Goal: Task Accomplishment & Management: Complete application form

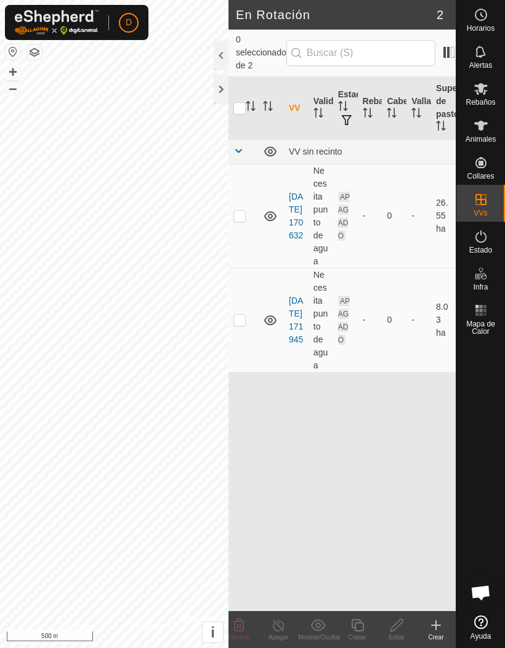
click at [217, 89] on div at bounding box center [221, 89] width 15 height 30
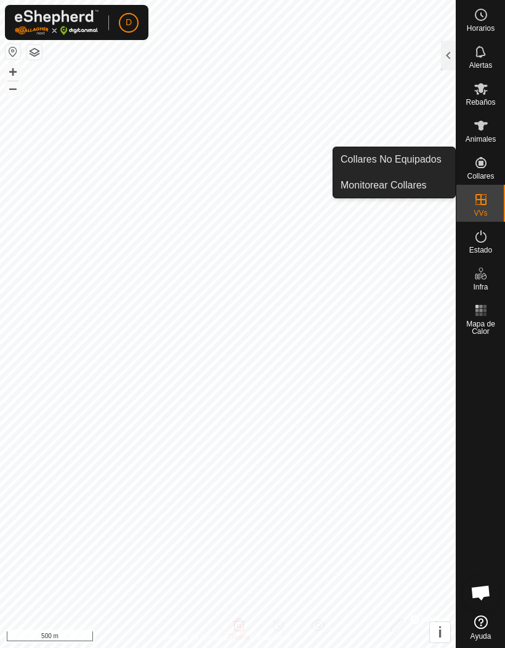
click at [423, 157] on span "Collares No Equipados" at bounding box center [390, 159] width 101 height 15
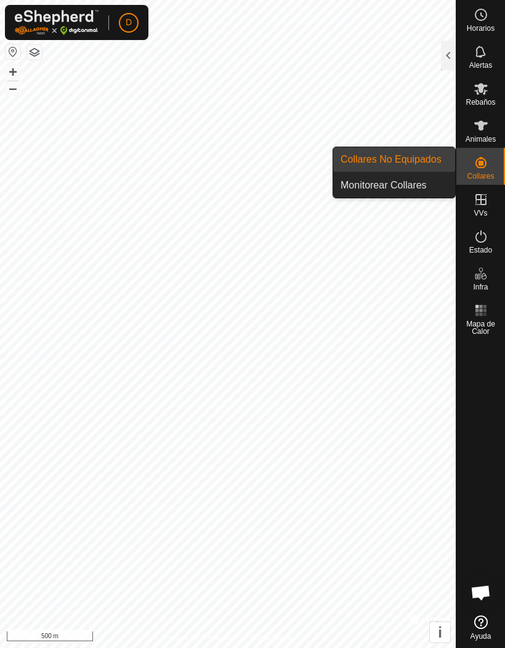
click at [420, 189] on span "Monitorear Collares" at bounding box center [383, 185] width 86 height 15
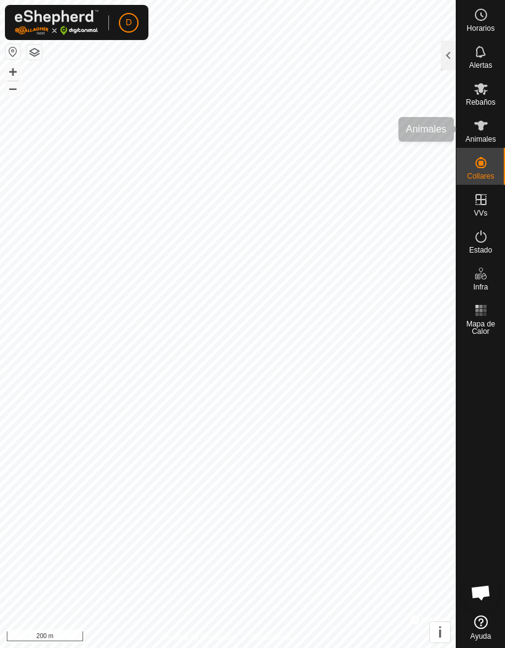
click at [473, 135] on span "Animales" at bounding box center [480, 138] width 30 height 7
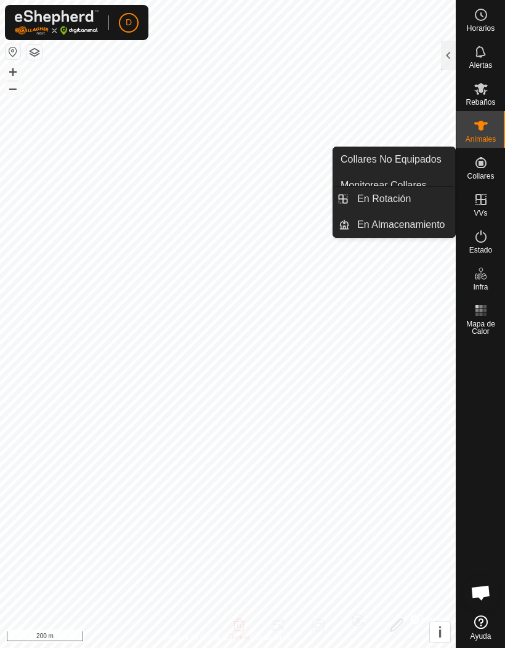
click at [486, 207] on es-virtualpaddocks-svg-icon at bounding box center [481, 200] width 22 height 20
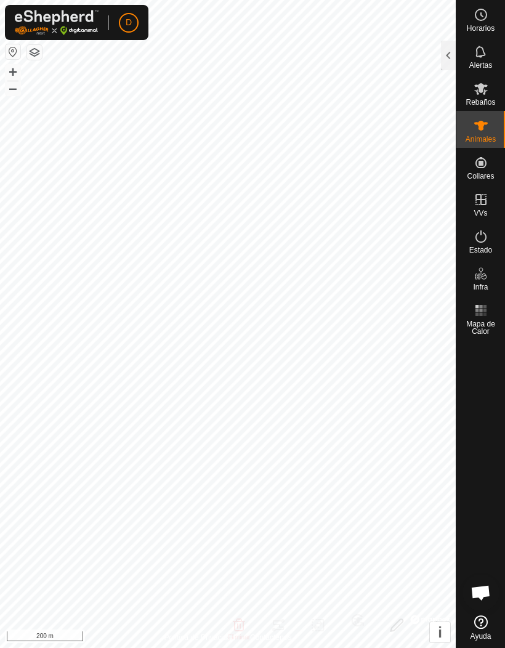
click at [449, 52] on div at bounding box center [448, 56] width 15 height 30
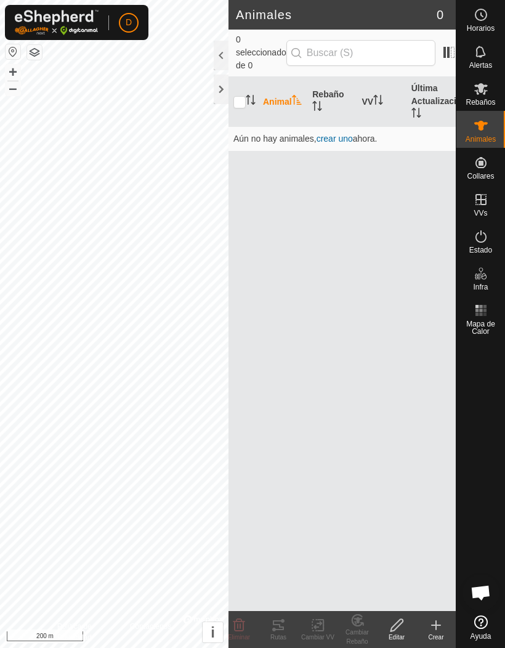
click at [220, 52] on div at bounding box center [221, 56] width 15 height 30
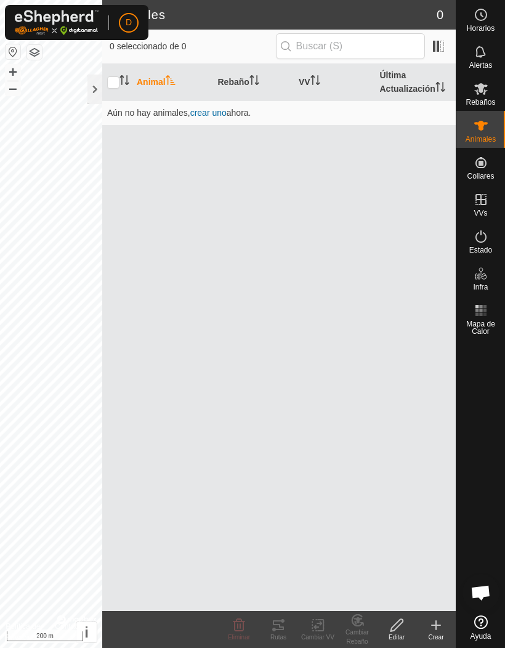
click at [99, 88] on div at bounding box center [94, 89] width 15 height 30
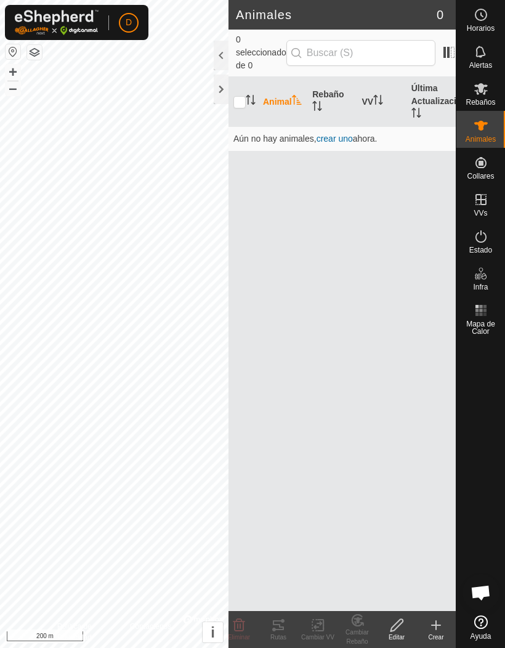
click at [217, 87] on div at bounding box center [221, 89] width 15 height 30
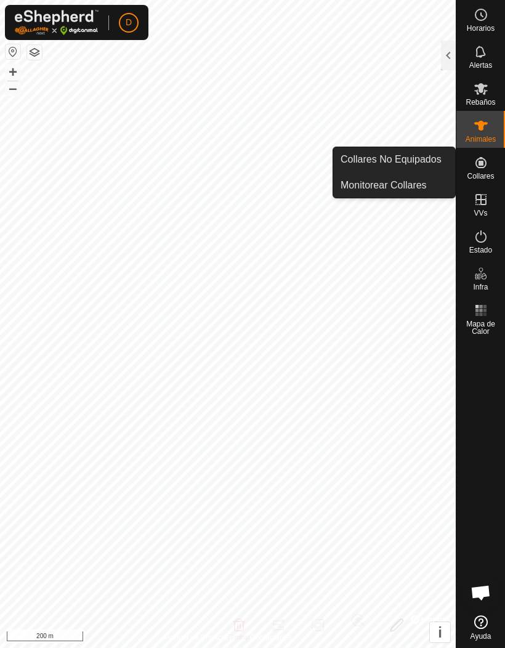
click at [417, 167] on link "Collares No Equipados" at bounding box center [394, 159] width 122 height 25
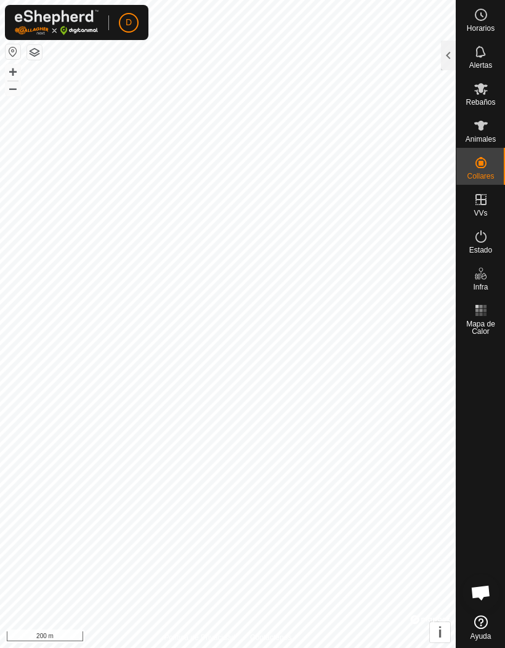
click at [448, 58] on div at bounding box center [448, 56] width 15 height 30
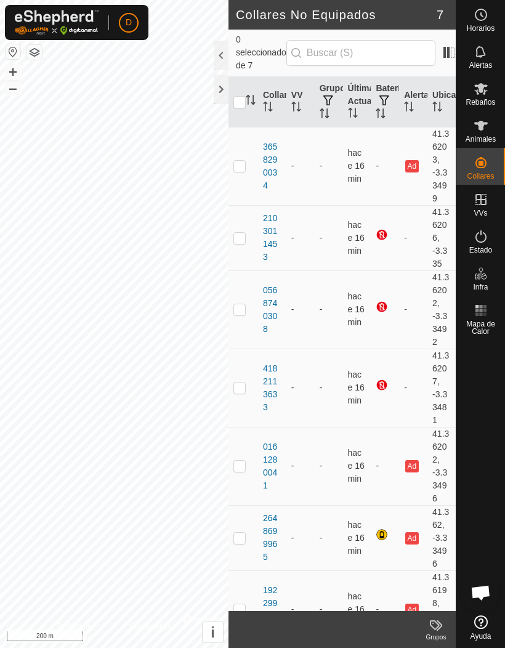
click at [220, 54] on div at bounding box center [221, 56] width 15 height 30
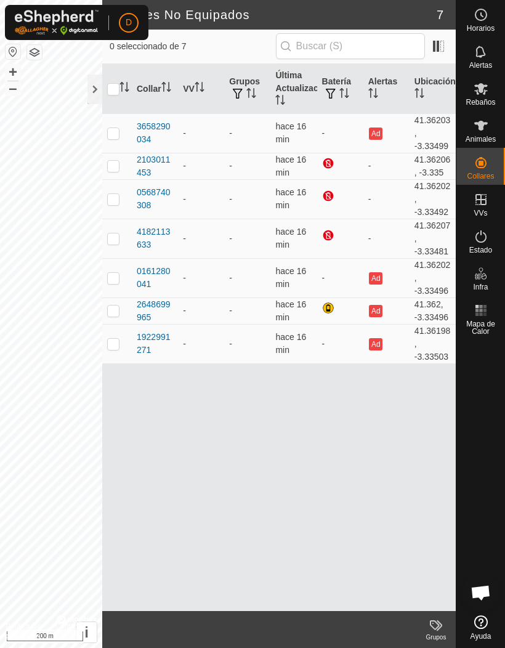
click at [95, 86] on div at bounding box center [94, 89] width 15 height 30
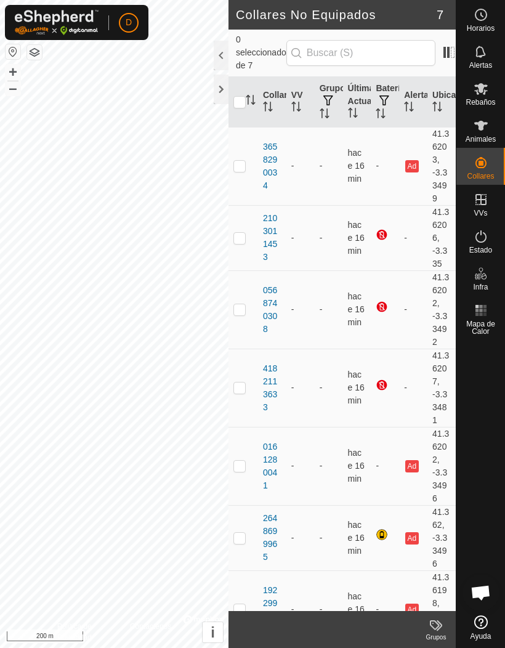
click at [220, 51] on div at bounding box center [221, 56] width 15 height 30
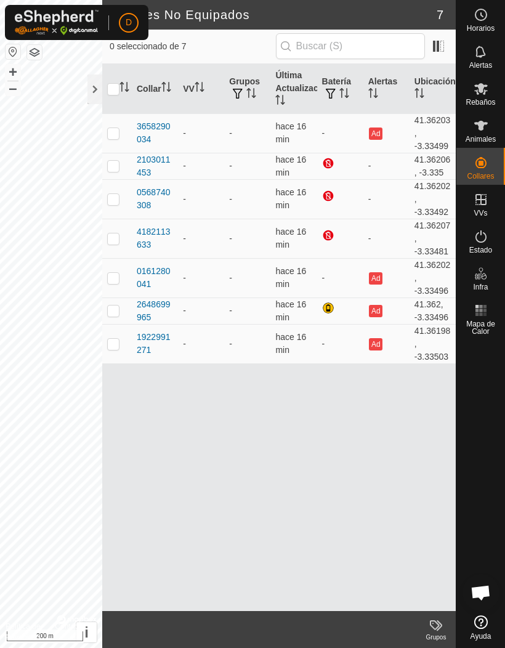
click at [95, 84] on div at bounding box center [94, 89] width 15 height 30
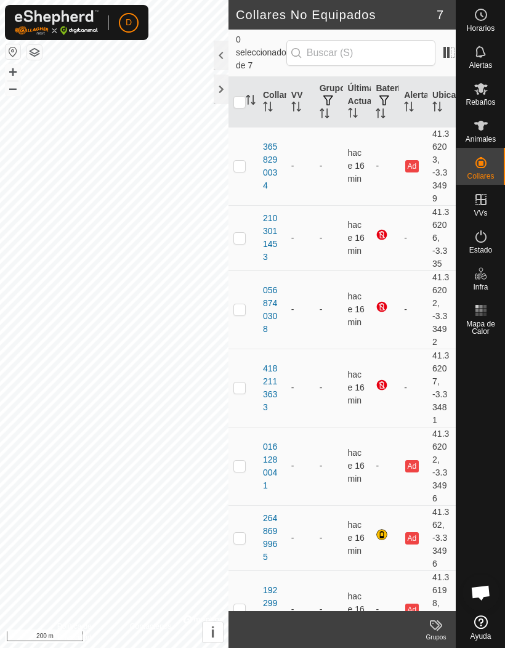
click at [218, 94] on div at bounding box center [221, 89] width 15 height 30
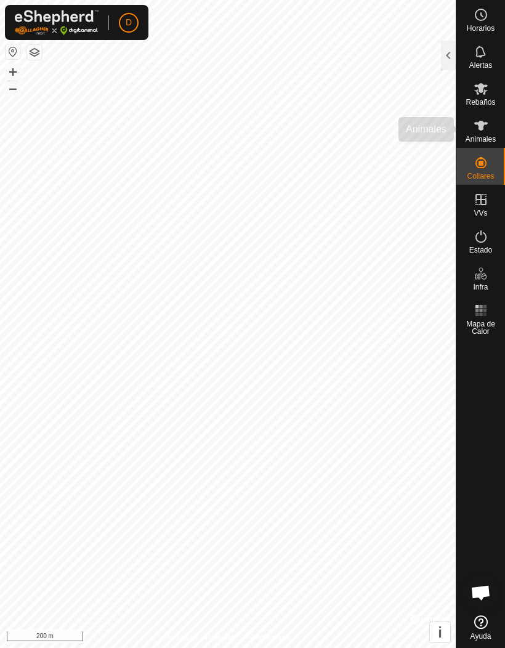
click at [473, 129] on icon at bounding box center [480, 125] width 15 height 15
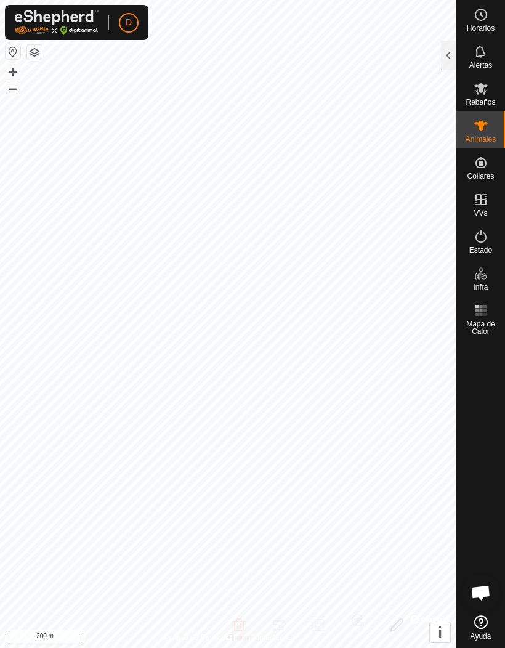
click at [441, 50] on div at bounding box center [448, 56] width 15 height 30
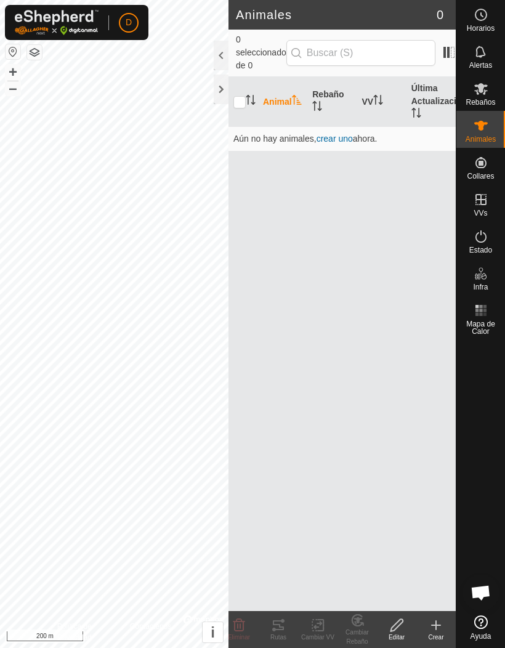
click at [221, 54] on div at bounding box center [221, 56] width 15 height 30
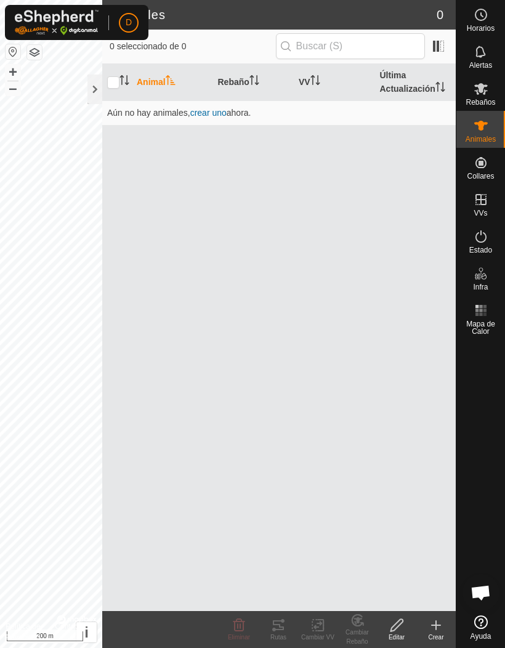
click at [205, 113] on span "crear uno" at bounding box center [208, 113] width 36 height 10
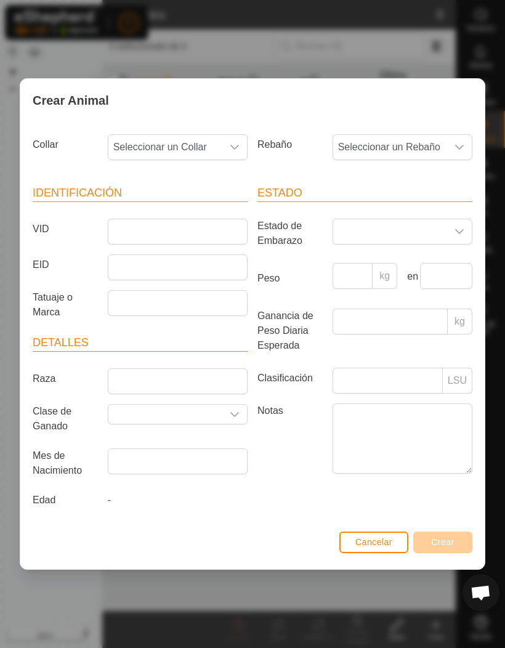
click at [457, 229] on icon "dropdown trigger" at bounding box center [459, 232] width 10 height 10
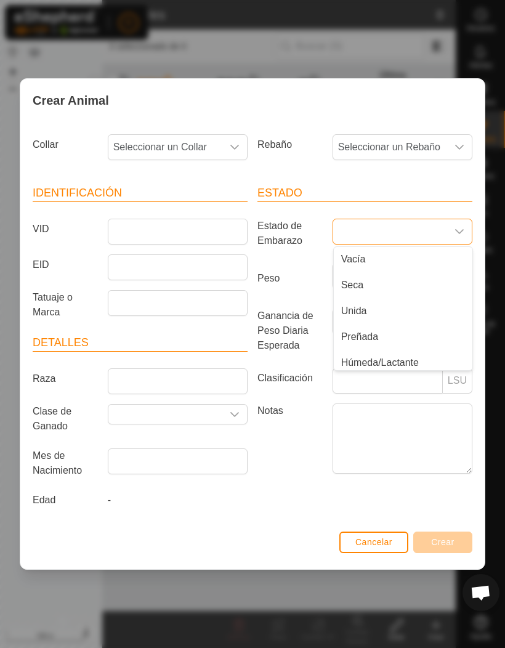
click at [466, 233] on div "dropdown trigger" at bounding box center [459, 231] width 25 height 25
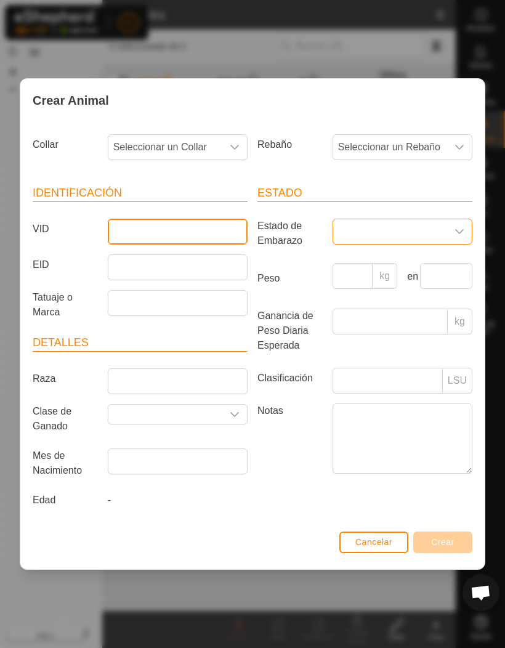
click at [189, 233] on input "VID" at bounding box center [178, 232] width 140 height 26
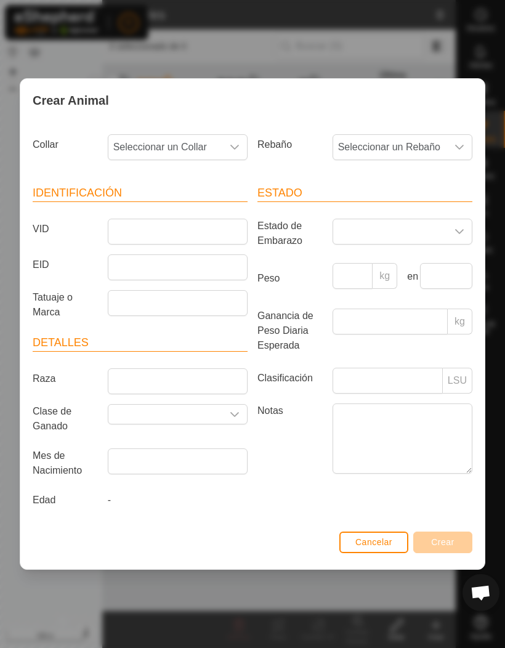
click at [363, 541] on span "Cancelar" at bounding box center [373, 542] width 37 height 10
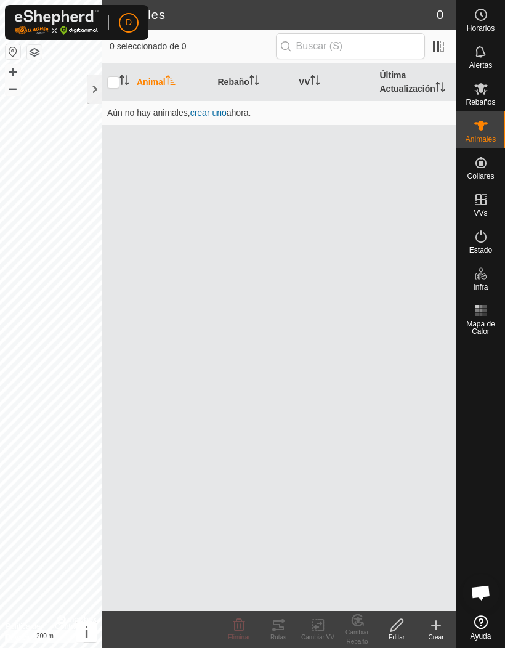
click at [96, 85] on div at bounding box center [94, 89] width 15 height 30
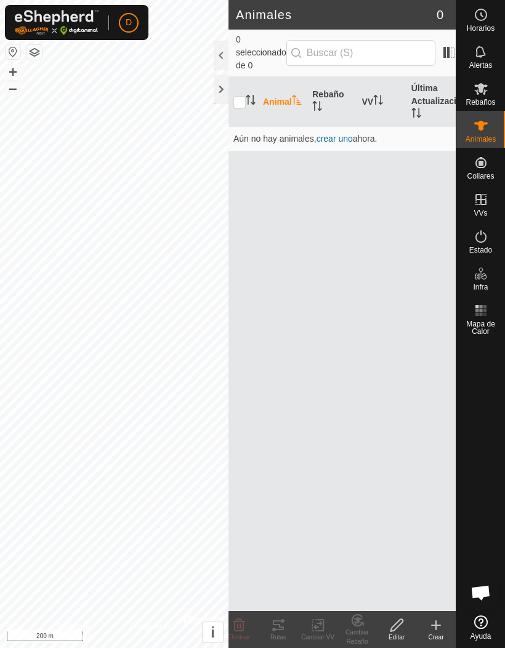
click at [215, 86] on div at bounding box center [221, 89] width 15 height 30
